Goal: Information Seeking & Learning: Find specific page/section

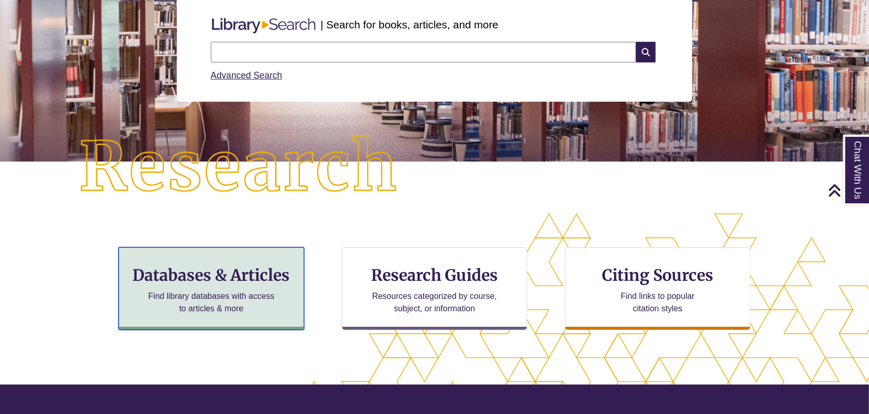
click at [261, 270] on h3 "Databases & Articles" at bounding box center [211, 275] width 168 height 20
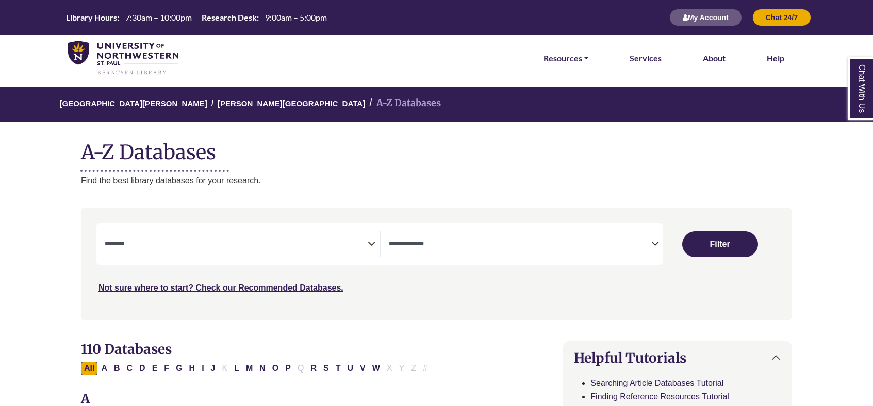
select select "Database Subject Filter"
select select "Database Types Filter"
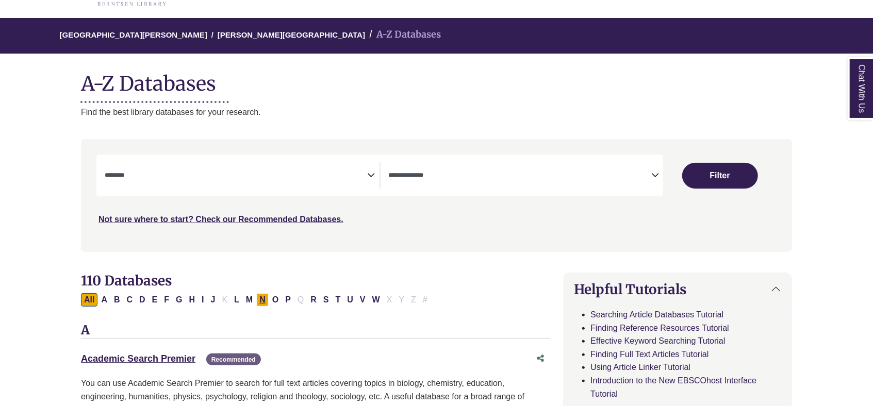
click at [259, 300] on button "N" at bounding box center [262, 299] width 12 height 13
select select "Database Subject Filter"
select select "Database Types Filter"
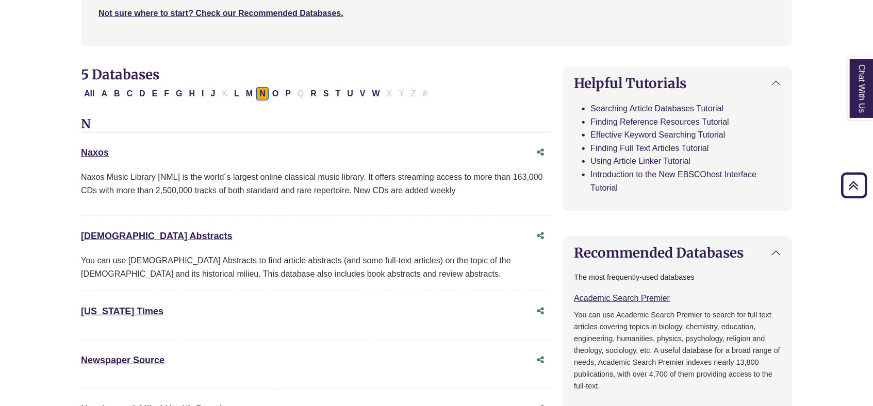
scroll to position [343, 0]
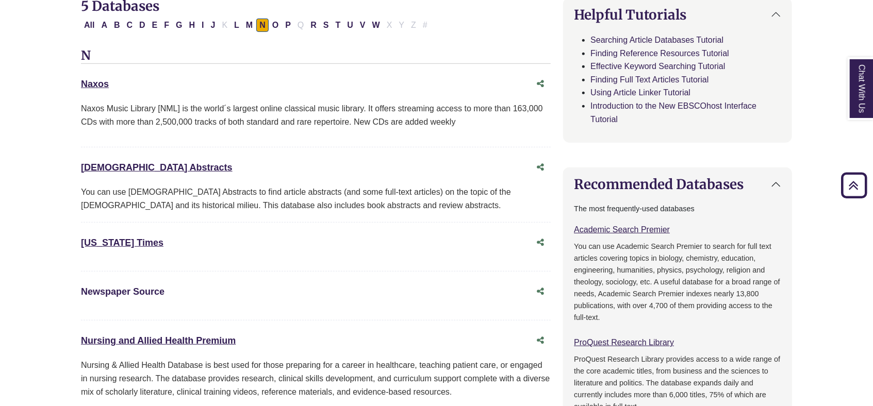
click at [125, 292] on link "Newspaper Source This link opens in a new window" at bounding box center [123, 292] width 84 height 10
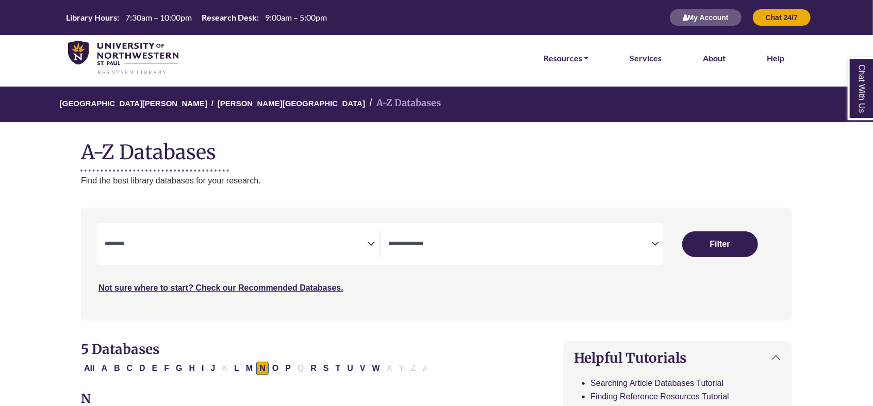
scroll to position [69, 0]
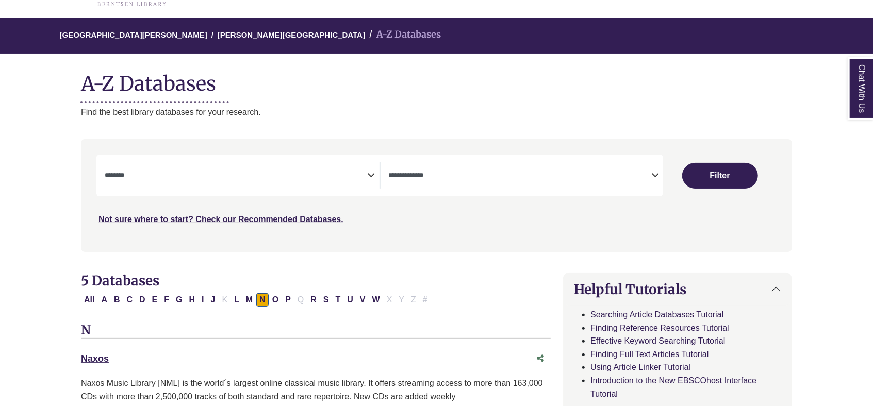
select select "Database Subject Filter"
select select "Database Types Filter"
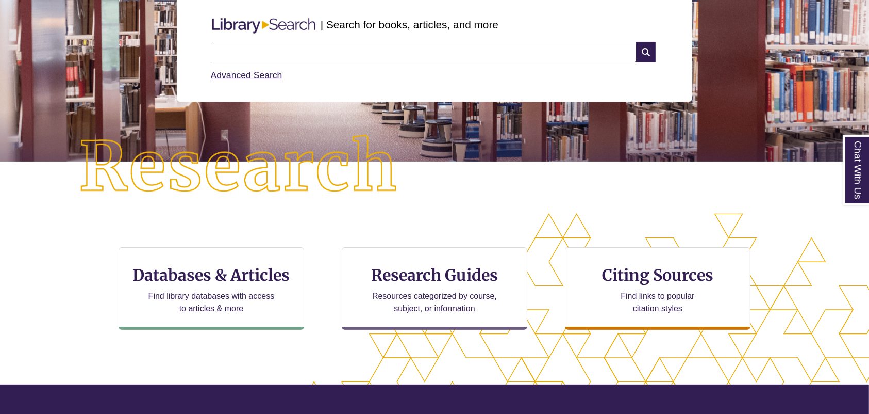
click at [228, 54] on input "text" at bounding box center [423, 52] width 425 height 21
type input "*"
type input "**********"
